Goal: Check status: Check status

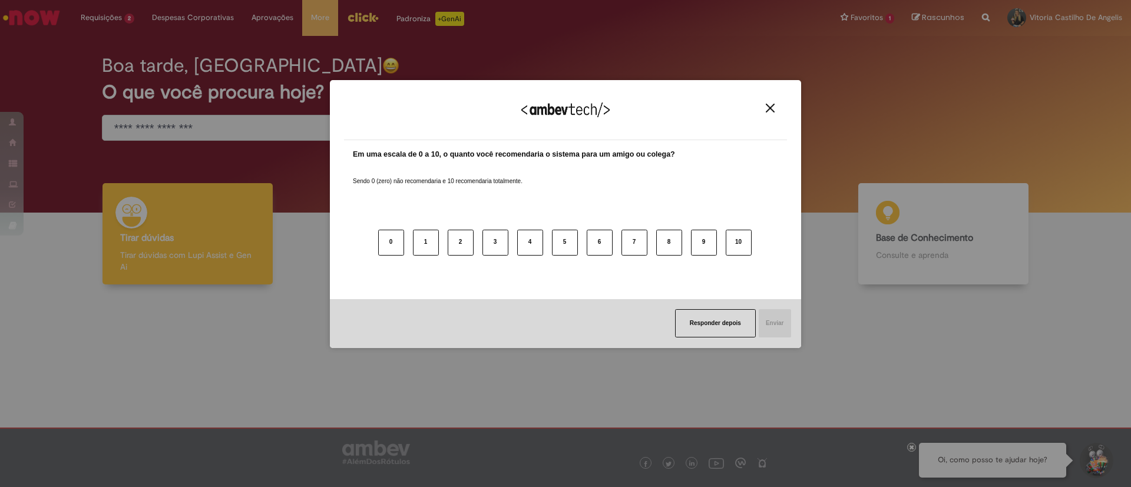
click at [767, 110] on img "Close" at bounding box center [770, 108] width 9 height 9
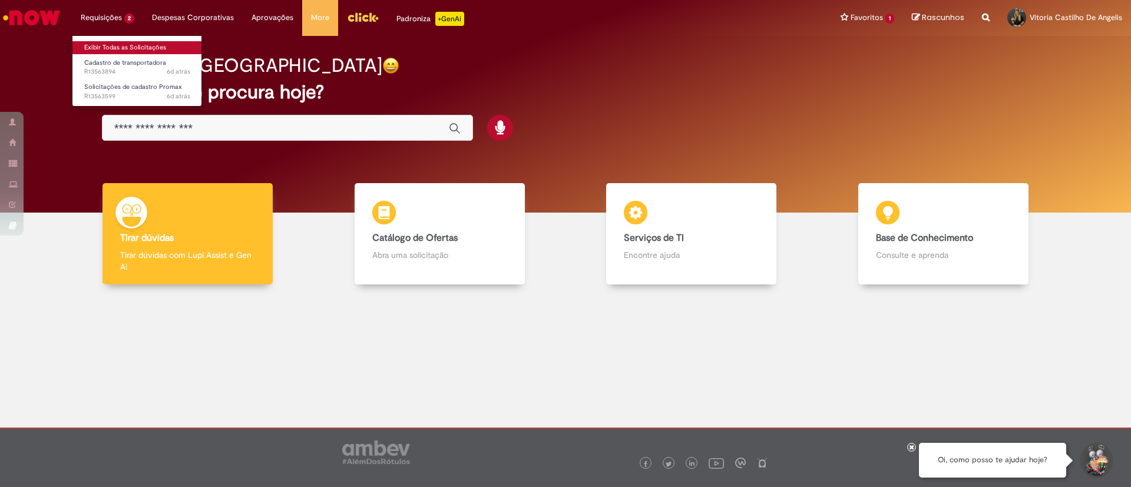
click at [120, 52] on link "Exibir Todas as Solicitações" at bounding box center [137, 47] width 130 height 13
click at [108, 45] on body "Pular para o conteúdo da página Requisições 2 Exibir Todas as Solicitações Cada…" at bounding box center [565, 243] width 1131 height 487
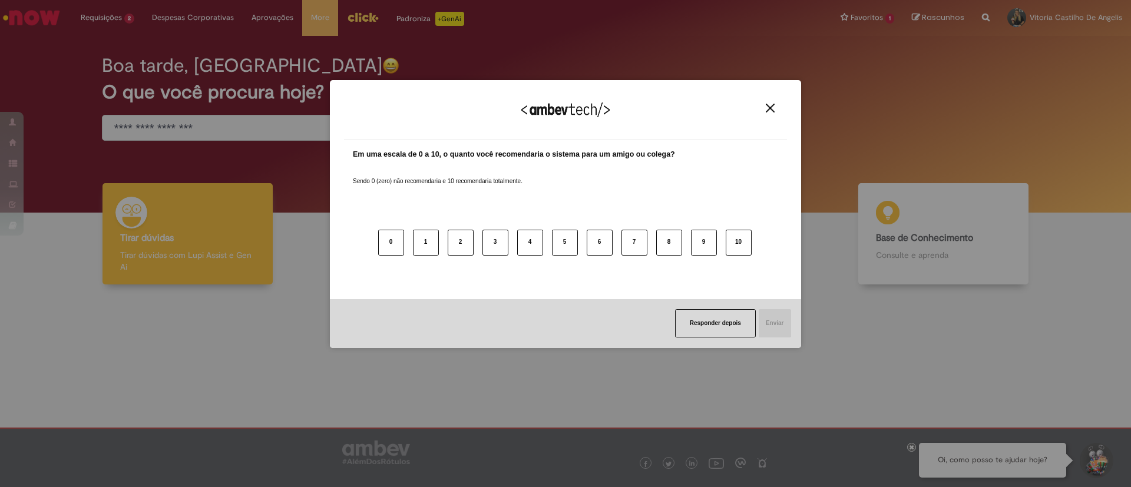
click at [770, 110] on img "Close" at bounding box center [770, 108] width 9 height 9
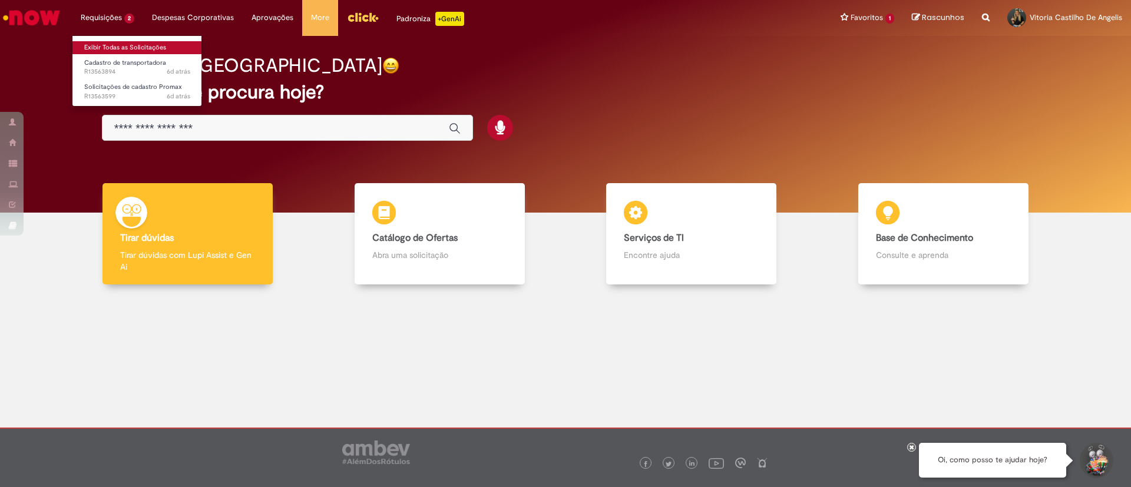
click at [115, 48] on link "Exibir Todas as Solicitações" at bounding box center [137, 47] width 130 height 13
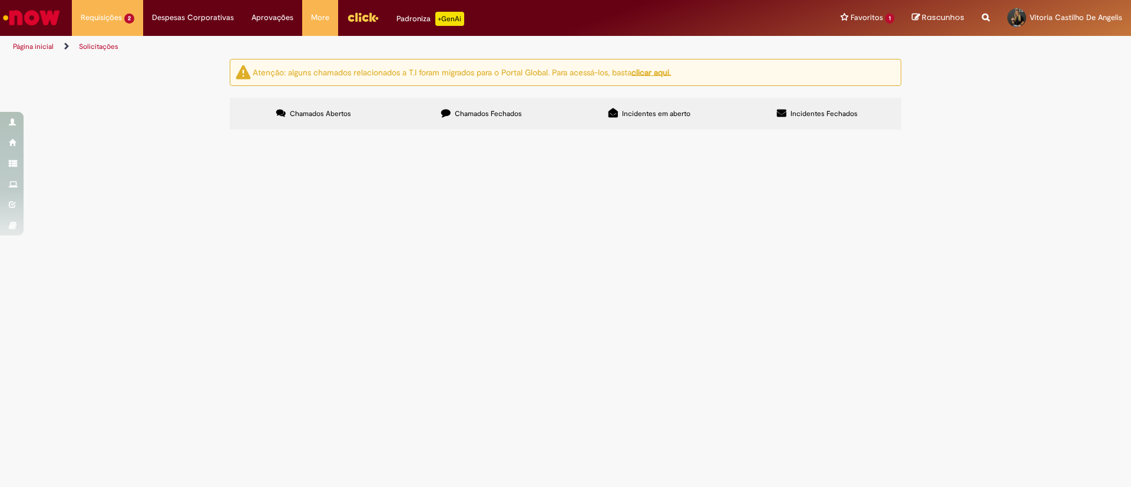
click at [0, 0] on span "Cadastro de transportadora" at bounding box center [0, 0] width 0 height 0
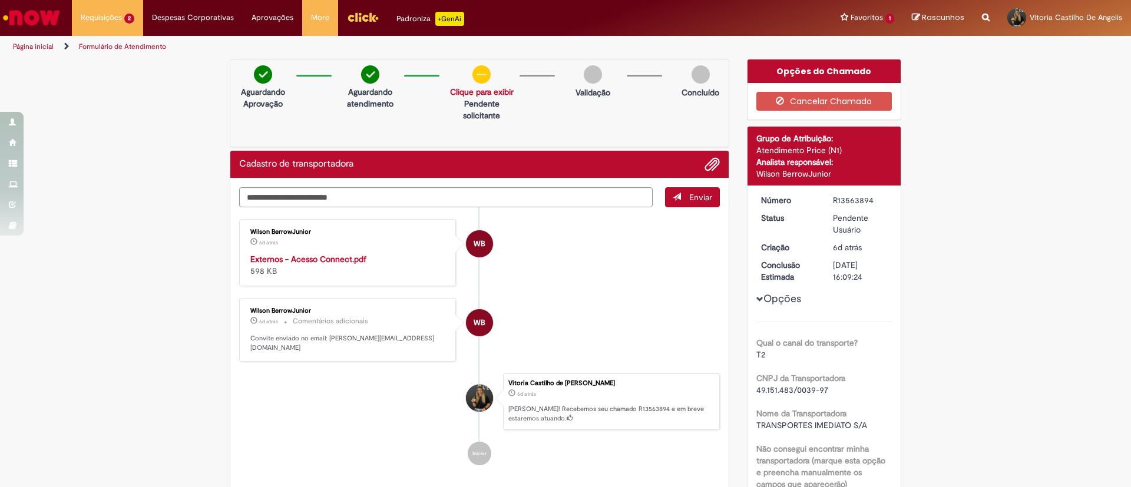
click at [310, 260] on strong "Externos - Acesso Connect.pdf" at bounding box center [308, 259] width 116 height 11
